Goal: Task Accomplishment & Management: Complete application form

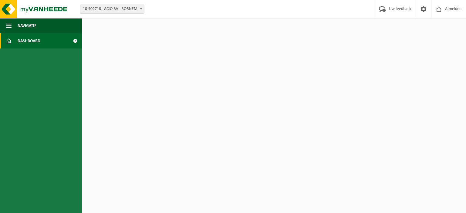
click at [67, 43] on link "Dashboard" at bounding box center [41, 40] width 82 height 15
click at [74, 40] on span at bounding box center [75, 40] width 14 height 15
click at [43, 10] on img at bounding box center [36, 9] width 73 height 18
click at [101, 9] on span "10-902718 - ACIO BV - BORNEM" at bounding box center [112, 9] width 64 height 9
select select "106537"
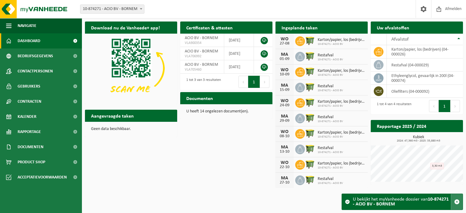
click at [458, 203] on span "button" at bounding box center [457, 202] width 5 height 5
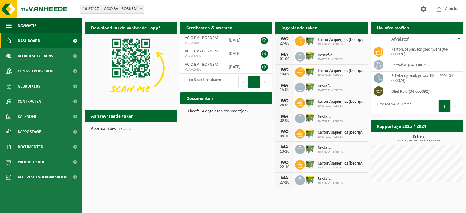
click at [442, 107] on button "1" at bounding box center [445, 106] width 12 height 12
click at [391, 92] on td "oliefilters (04-000092)" at bounding box center [425, 91] width 76 height 13
click at [380, 90] on icon at bounding box center [379, 91] width 6 height 6
click at [33, 165] on span "Product Shop" at bounding box center [32, 162] width 28 height 15
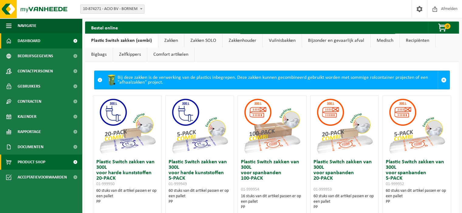
click at [39, 42] on span "Dashboard" at bounding box center [29, 40] width 23 height 15
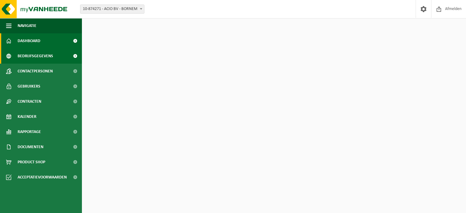
click at [34, 59] on span "Bedrijfsgegevens" at bounding box center [36, 56] width 36 height 15
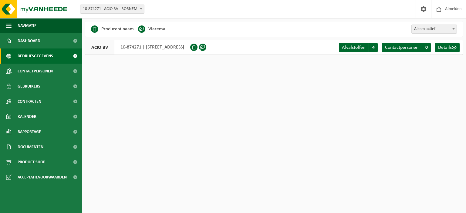
click at [88, 11] on span "10-874271 - ACIO BV - BORNEM" at bounding box center [112, 9] width 64 height 9
click at [38, 71] on span "Contactpersonen" at bounding box center [35, 71] width 35 height 15
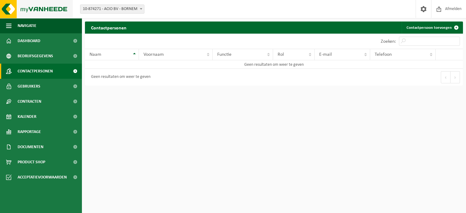
click at [37, 14] on img at bounding box center [36, 9] width 73 height 18
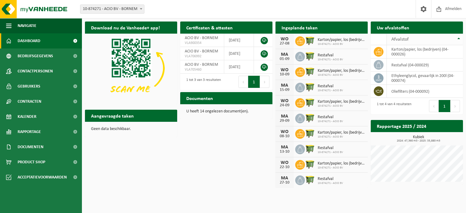
click at [459, 38] on th "Afvalstof" at bounding box center [425, 40] width 76 height 12
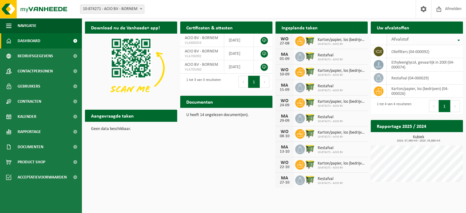
click at [459, 38] on th "Afvalstof" at bounding box center [425, 40] width 76 height 12
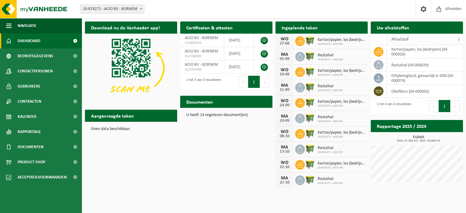
click at [458, 40] on th "Afvalstof" at bounding box center [425, 40] width 76 height 12
click at [5, 25] on button "Navigatie" at bounding box center [41, 25] width 82 height 15
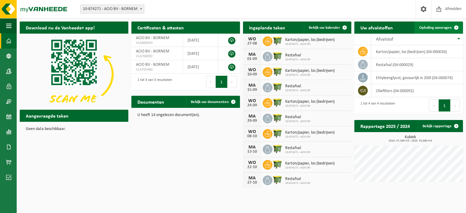
click at [444, 27] on span "Ophaling aanvragen" at bounding box center [436, 28] width 32 height 4
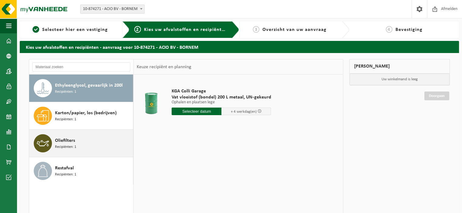
click at [87, 148] on div "Oliefilters Recipiënten: 1" at bounding box center [93, 144] width 77 height 18
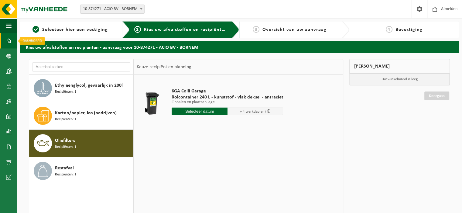
click at [5, 43] on link "Dashboard" at bounding box center [8, 40] width 17 height 15
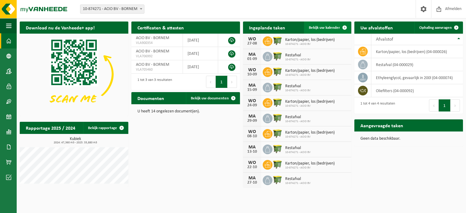
click at [321, 28] on span "Bekijk uw kalender" at bounding box center [324, 28] width 31 height 4
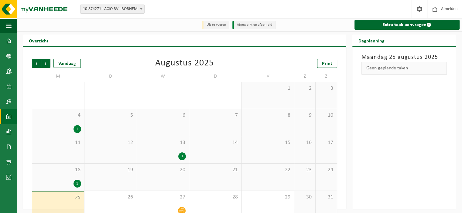
scroll to position [12, 0]
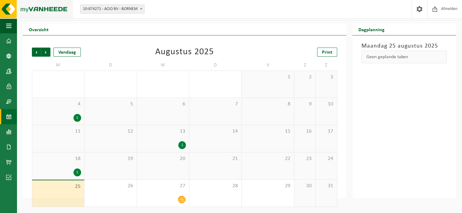
click at [8, 8] on img at bounding box center [36, 9] width 73 height 18
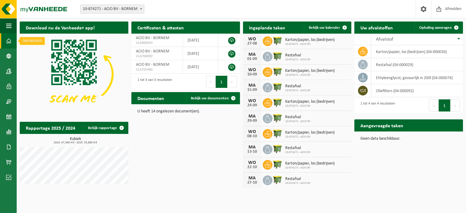
click at [9, 45] on span at bounding box center [8, 40] width 5 height 15
click at [429, 26] on span "Ophaling aanvragen" at bounding box center [436, 28] width 32 height 4
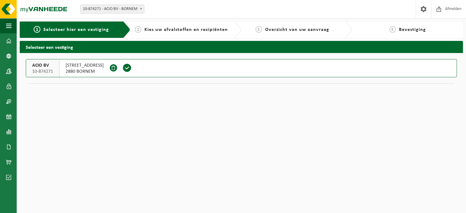
click at [75, 70] on span "2880 BORNEM" at bounding box center [85, 72] width 38 height 6
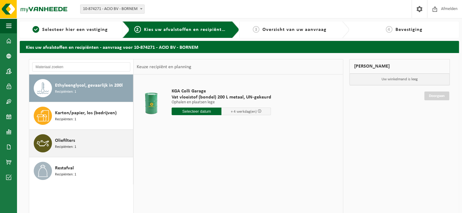
click at [65, 143] on span "Oliefilters" at bounding box center [65, 140] width 20 height 7
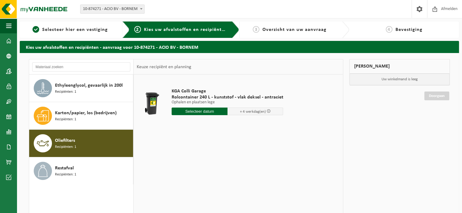
click at [188, 113] on input "text" at bounding box center [200, 112] width 56 height 8
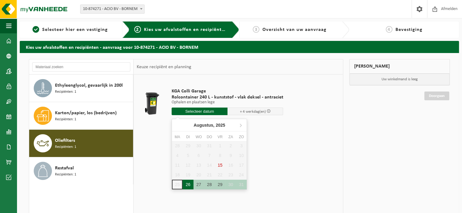
click at [188, 186] on div "26" at bounding box center [188, 185] width 11 height 10
type input "Van 2025-08-26"
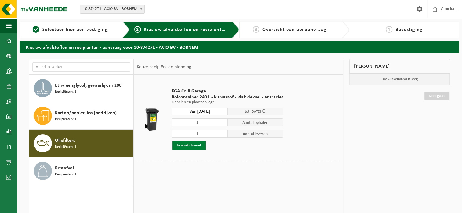
click at [194, 147] on button "In winkelmand" at bounding box center [188, 146] width 33 height 10
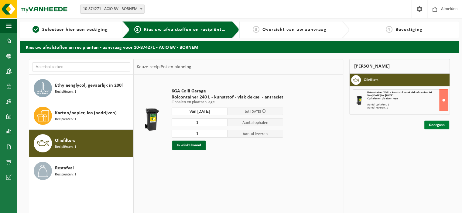
click at [431, 122] on link "Doorgaan" at bounding box center [436, 125] width 25 height 9
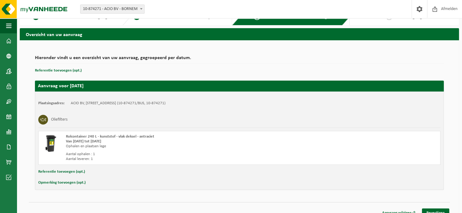
scroll to position [20, 0]
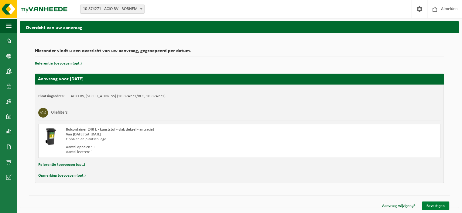
click at [432, 205] on link "Bevestigen" at bounding box center [435, 206] width 27 height 9
